Goal: Task Accomplishment & Management: Use online tool/utility

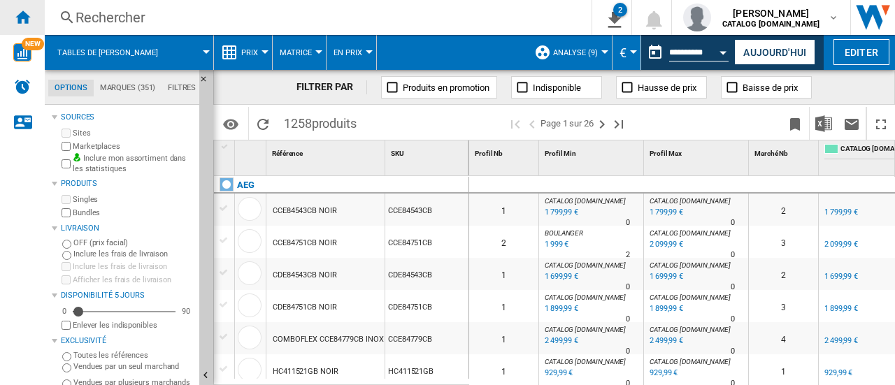
click at [14, 3] on div "Accueil" at bounding box center [22, 17] width 45 height 35
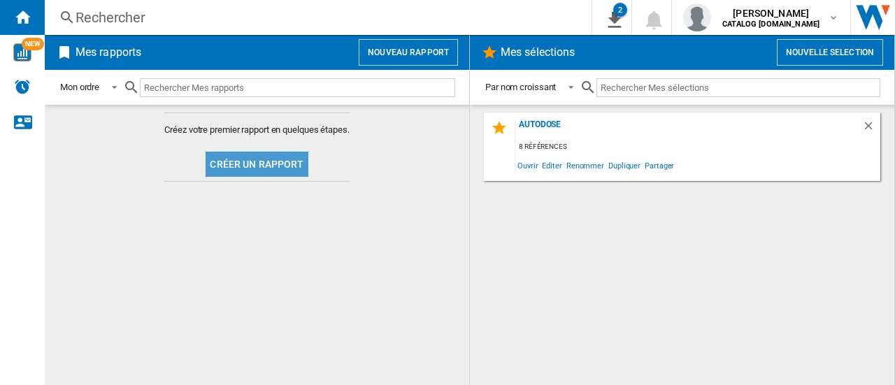
click at [271, 172] on button "Créer un rapport" at bounding box center [257, 164] width 102 height 25
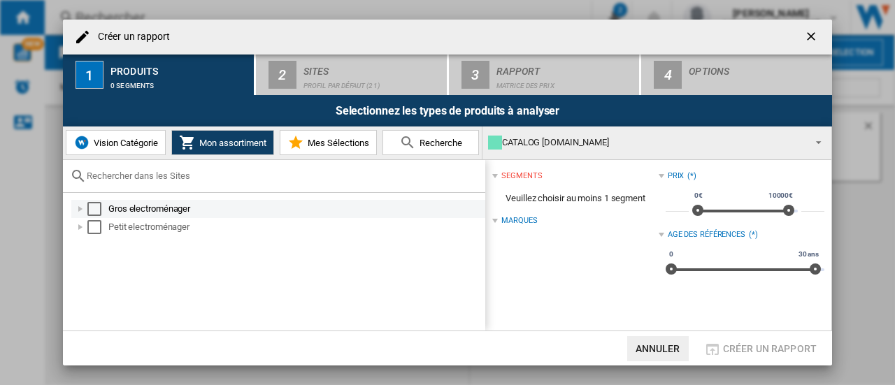
click at [81, 209] on div "Créer un ..." at bounding box center [80, 209] width 14 height 14
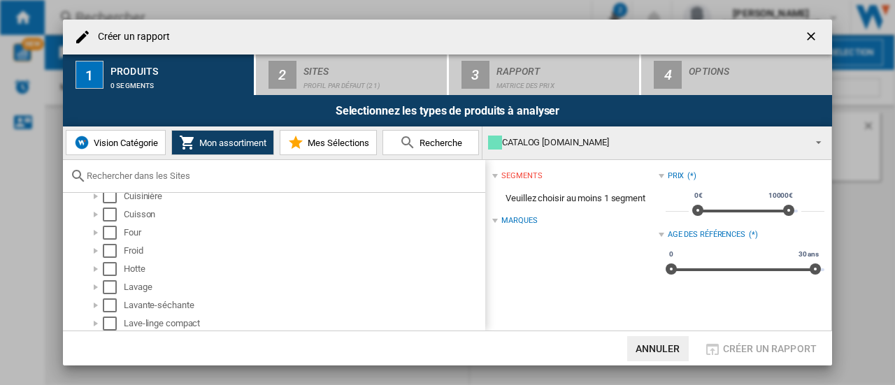
scroll to position [210, 0]
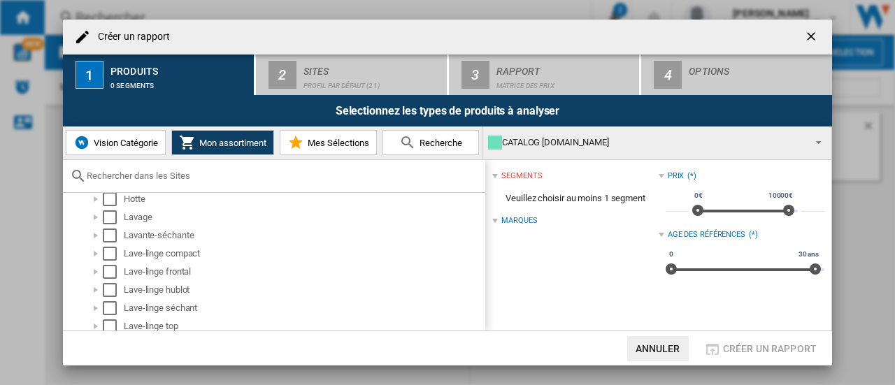
click at [139, 142] on span "Vision Catégorie" at bounding box center [124, 143] width 68 height 10
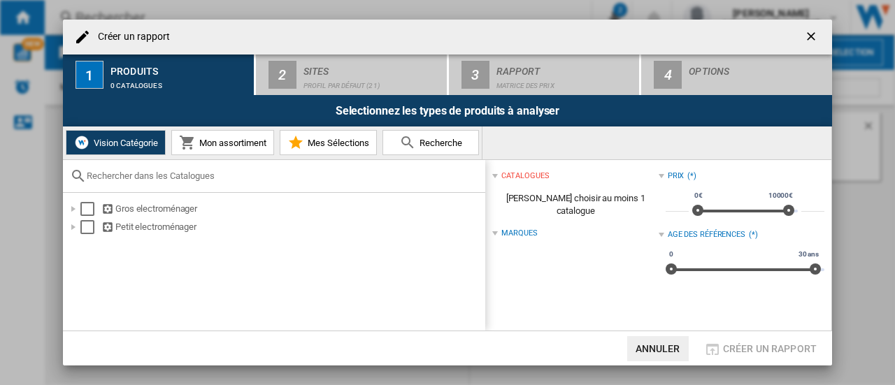
click at [217, 143] on span "Mon assortiment" at bounding box center [231, 143] width 71 height 10
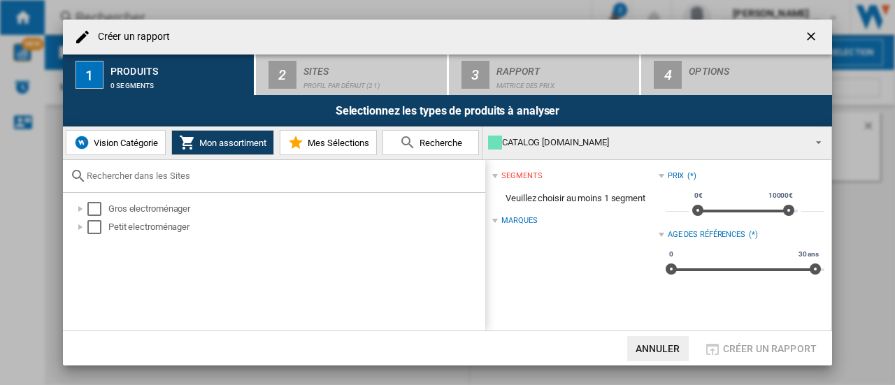
click at [505, 225] on div "Marques" at bounding box center [520, 220] width 36 height 11
click at [80, 206] on div "Créer un ..." at bounding box center [80, 209] width 14 height 14
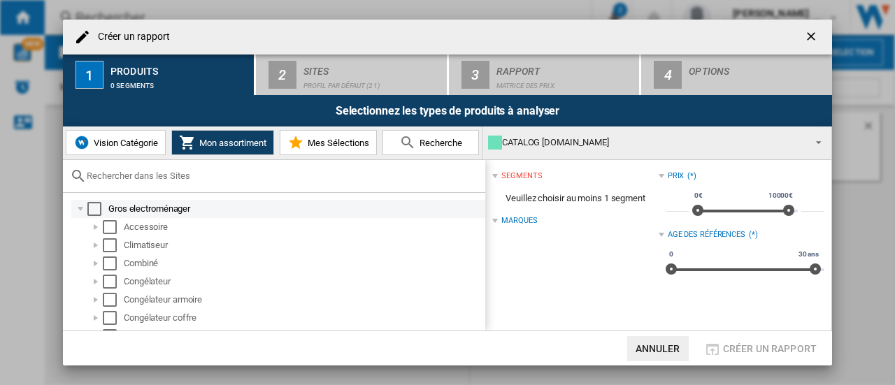
click at [92, 208] on div "Select" at bounding box center [94, 209] width 14 height 14
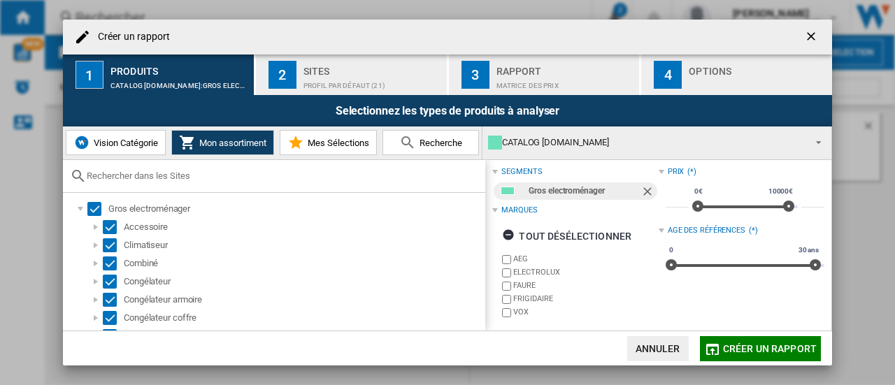
scroll to position [6, 0]
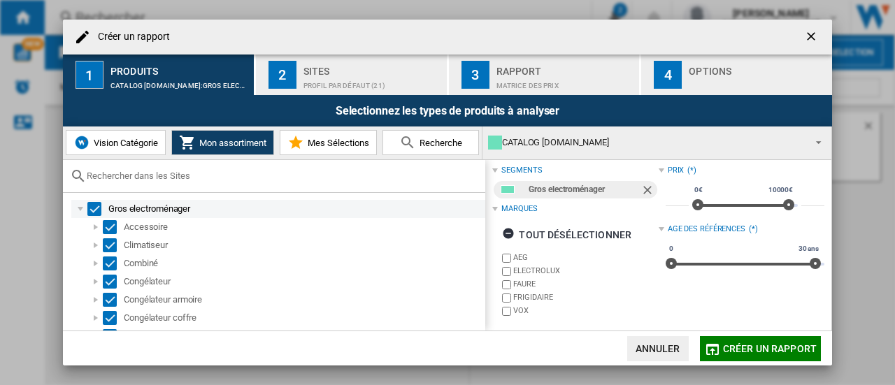
click at [84, 200] on div "Gros electroménager" at bounding box center [278, 209] width 414 height 18
click at [95, 208] on div "Select" at bounding box center [94, 209] width 14 height 14
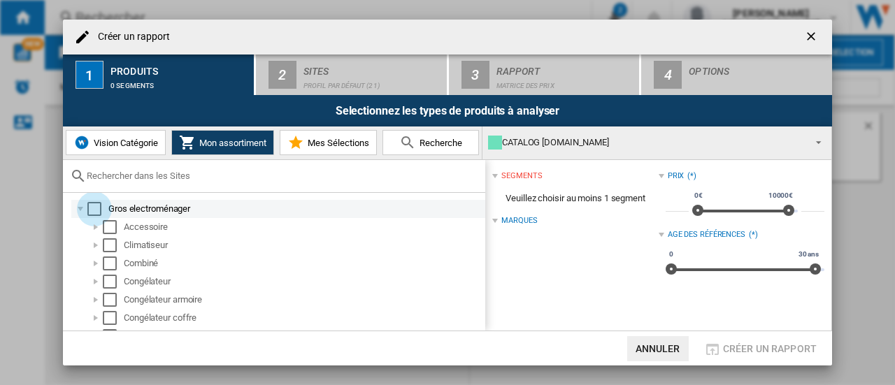
scroll to position [0, 0]
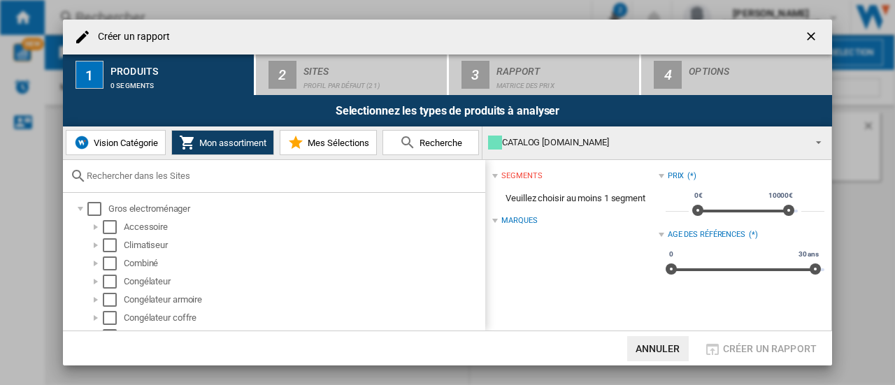
click at [139, 144] on span "Vision Catégorie" at bounding box center [124, 143] width 68 height 10
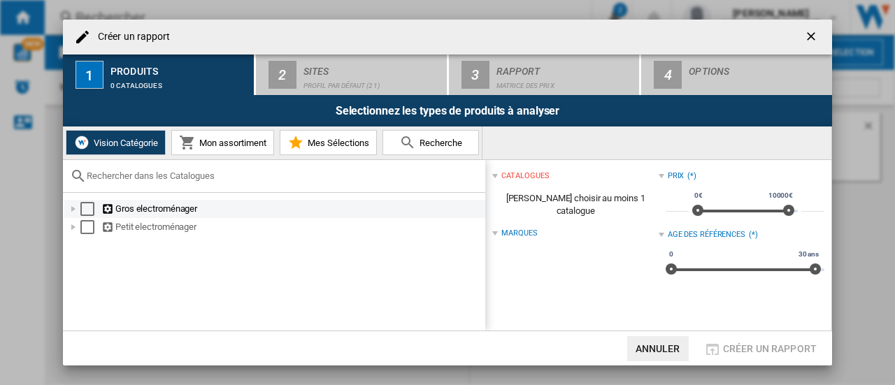
click at [69, 212] on div "Créer un ..." at bounding box center [73, 209] width 14 height 14
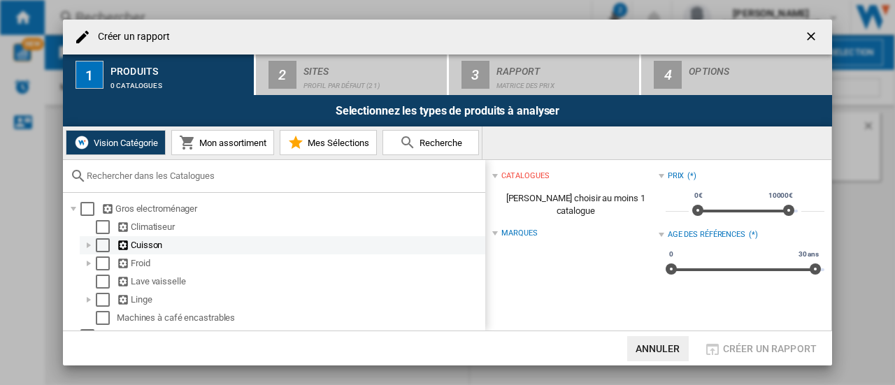
scroll to position [17, 0]
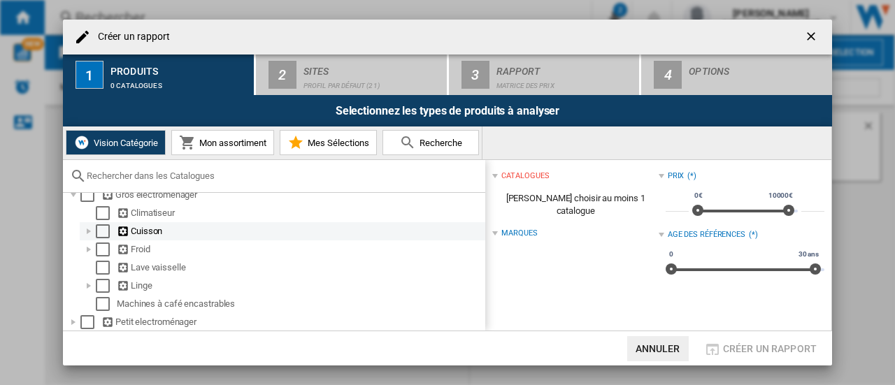
click at [89, 230] on div "Créer un ..." at bounding box center [89, 232] width 14 height 14
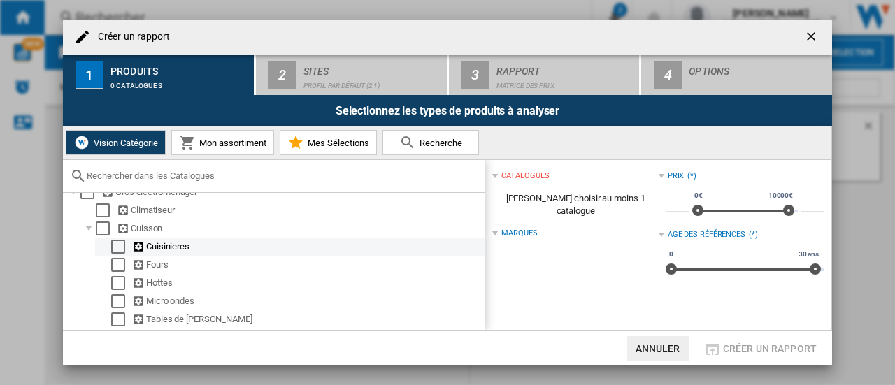
scroll to position [111, 0]
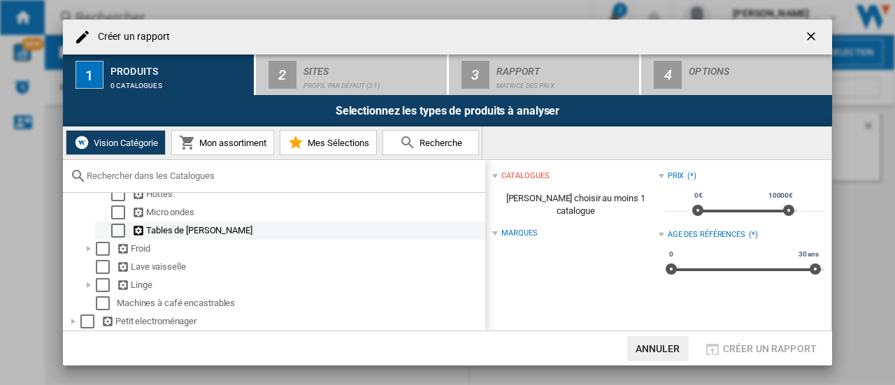
click at [115, 231] on div "Select" at bounding box center [118, 231] width 14 height 14
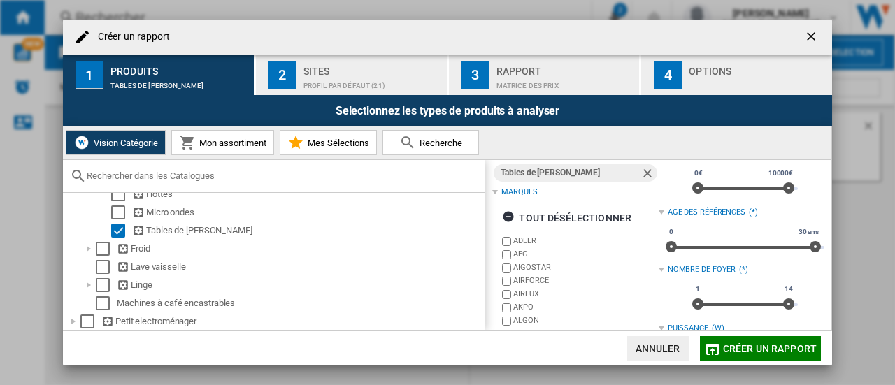
scroll to position [21, 0]
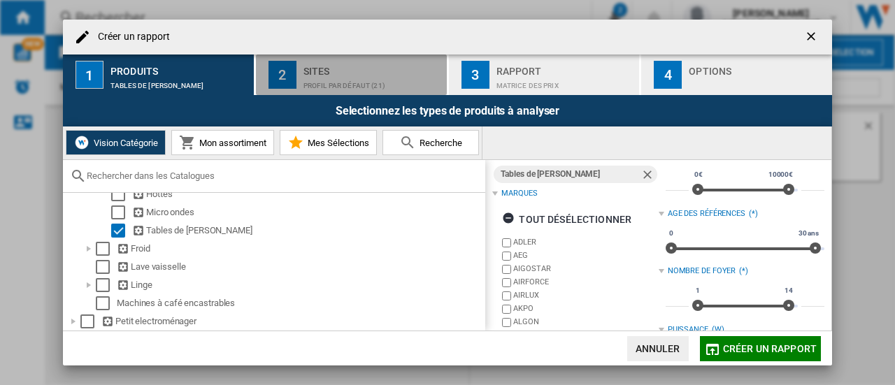
click at [353, 71] on div "Sites" at bounding box center [373, 67] width 138 height 15
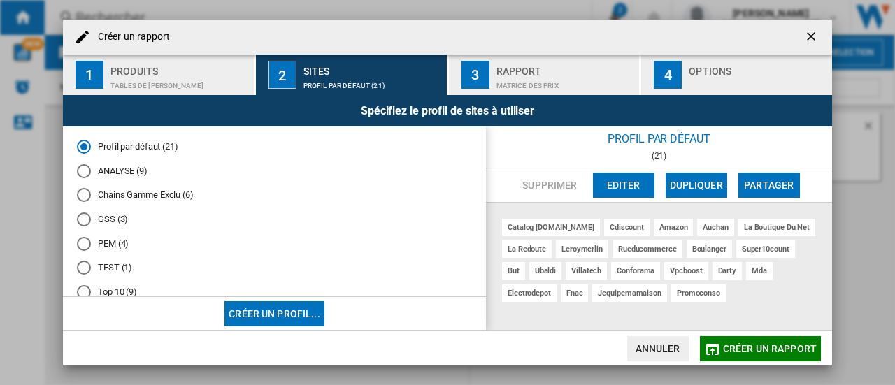
click at [84, 187] on md-radio-group "Profil par défaut (21) ANALYSE (9) Chains Gamme Exclu (6) GSS (3) PEM (4) TEST …" at bounding box center [274, 238] width 395 height 194
click at [84, 193] on div "Chains Gamme Exclu (6)" at bounding box center [84, 195] width 14 height 14
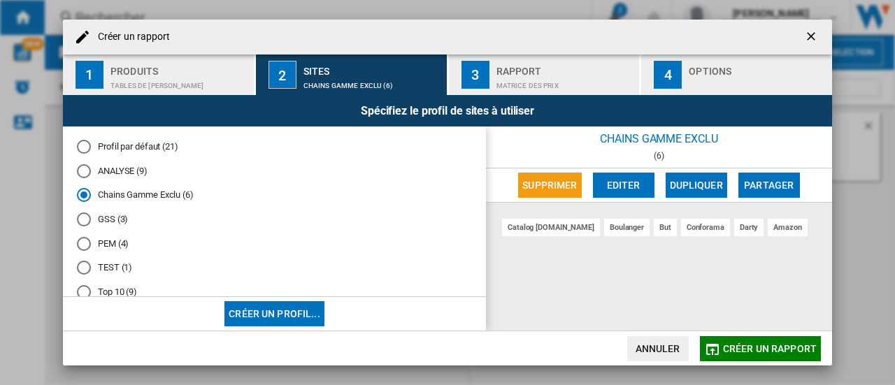
click at [85, 163] on md-radio-group "Profil par défaut (21) ANALYSE (9) Chains Gamme Exclu (6) GSS (3) PEM (4) TEST …" at bounding box center [274, 238] width 395 height 194
click at [85, 168] on div "ANALYSE (9)" at bounding box center [84, 171] width 14 height 14
click at [112, 148] on md-radio-button "Profil par défaut (21)" at bounding box center [274, 147] width 395 height 13
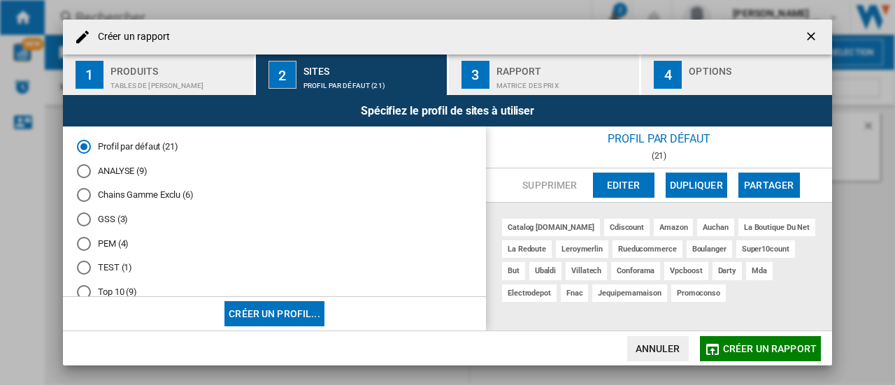
click at [105, 174] on md-radio-button "ANALYSE (9)" at bounding box center [274, 170] width 395 height 13
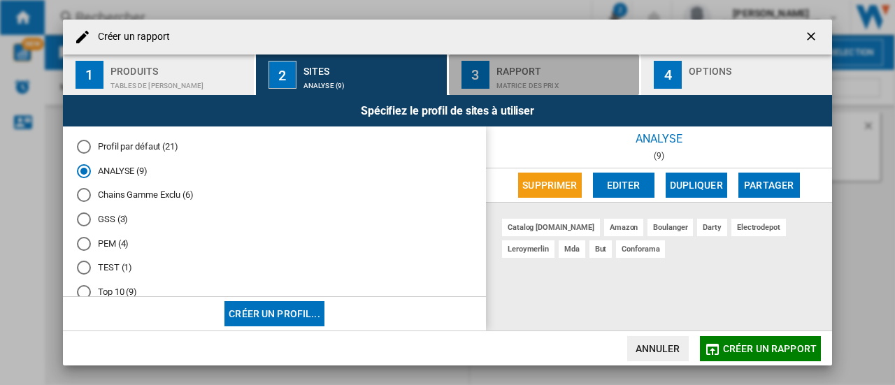
click at [551, 73] on div "Rapport" at bounding box center [566, 67] width 138 height 15
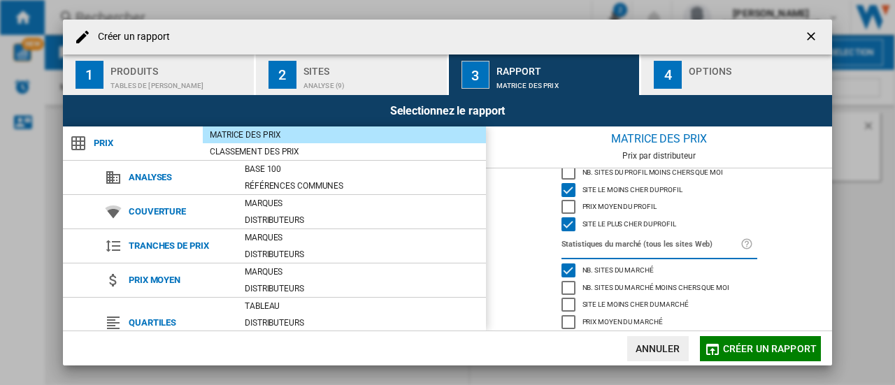
scroll to position [207, 0]
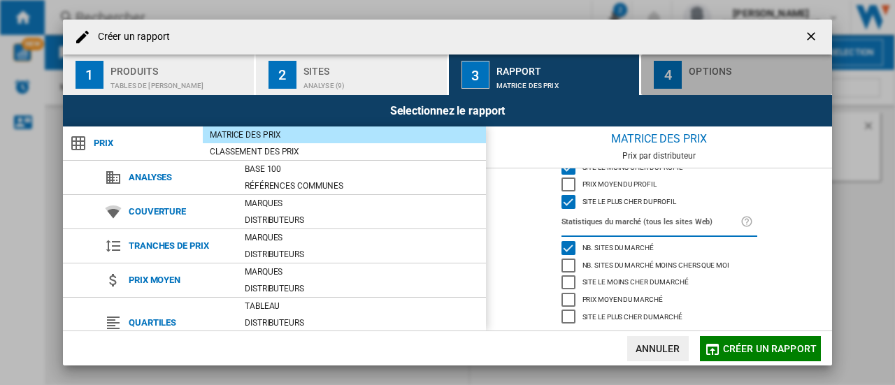
click at [730, 78] on div "Créer un ..." at bounding box center [758, 82] width 138 height 15
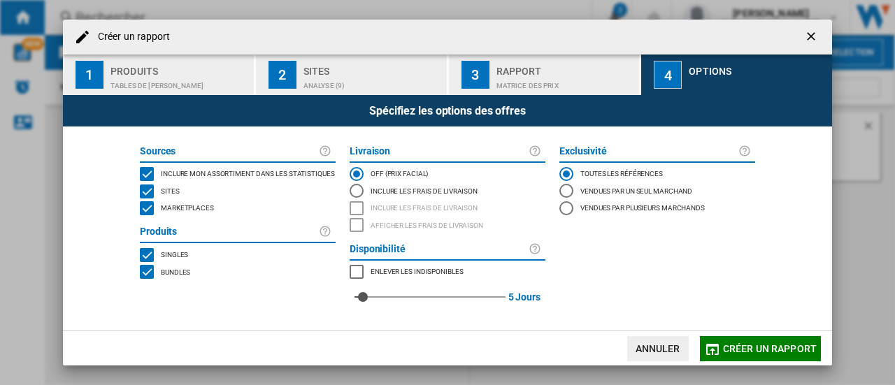
click at [148, 213] on div "MARKETPLACES" at bounding box center [147, 208] width 14 height 14
click at [143, 274] on div "BUNDLES" at bounding box center [147, 272] width 14 height 14
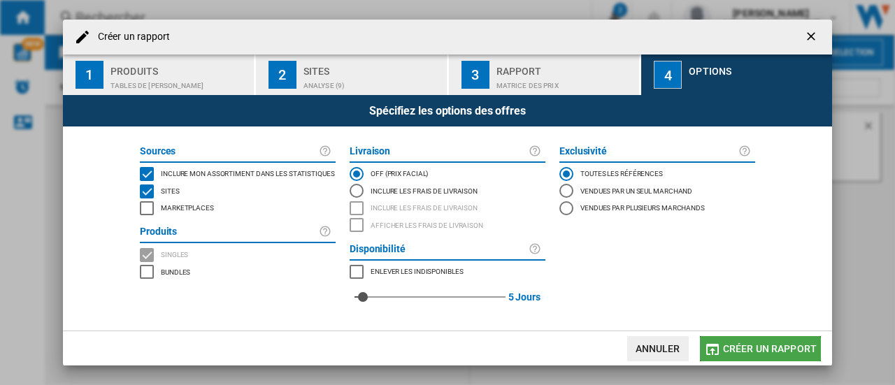
click at [761, 355] on button "Créer un rapport" at bounding box center [760, 348] width 121 height 25
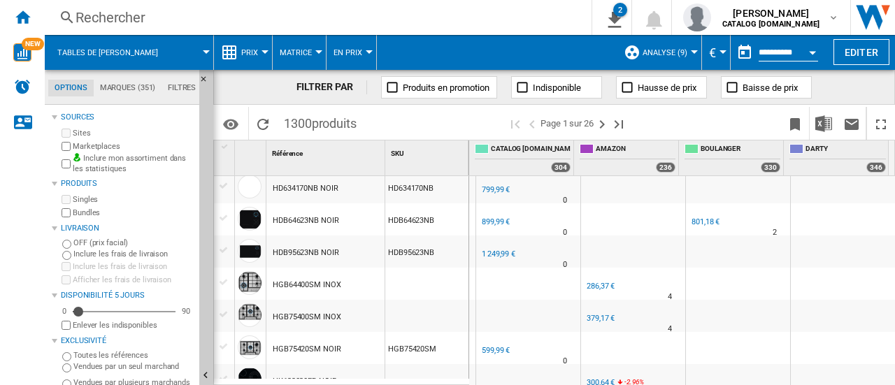
scroll to position [490, 0]
